Goal: Transaction & Acquisition: Purchase product/service

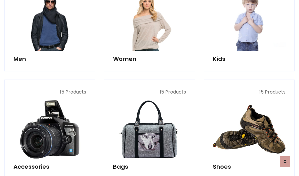
scroll to position [195, 0]
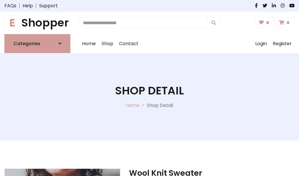
click at [37, 23] on h1 "E Shopper" at bounding box center [37, 22] width 66 height 13
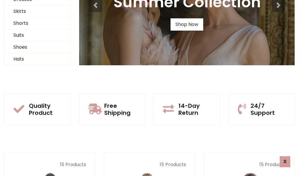
scroll to position [56, 0]
